Goal: Obtain resource: Download file/media

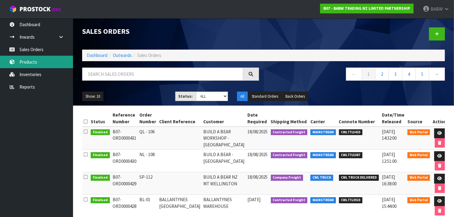
click at [29, 62] on link "Products" at bounding box center [36, 62] width 73 height 12
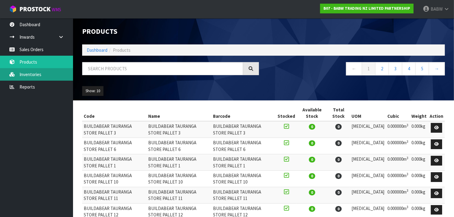
click at [34, 73] on link "Inventories" at bounding box center [36, 74] width 73 height 12
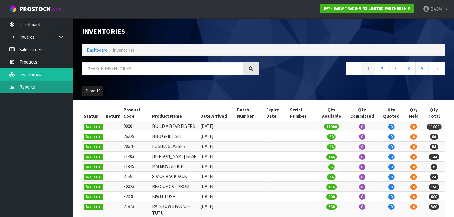
click at [43, 87] on link "Reports" at bounding box center [36, 87] width 73 height 12
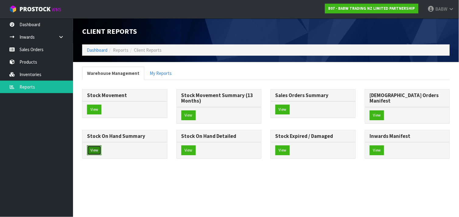
click at [101, 145] on button "View" at bounding box center [94, 150] width 14 height 10
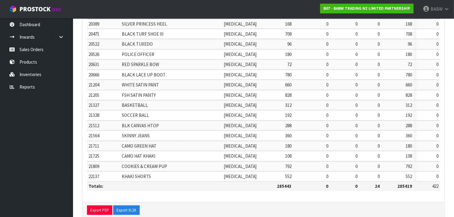
scroll to position [206, 0]
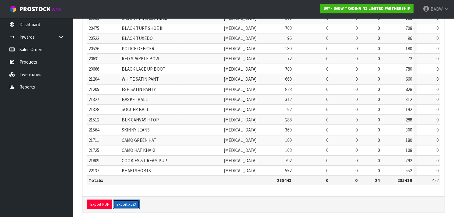
click at [128, 200] on button "Export XLSX" at bounding box center [126, 205] width 26 height 10
